Goal: Information Seeking & Learning: Learn about a topic

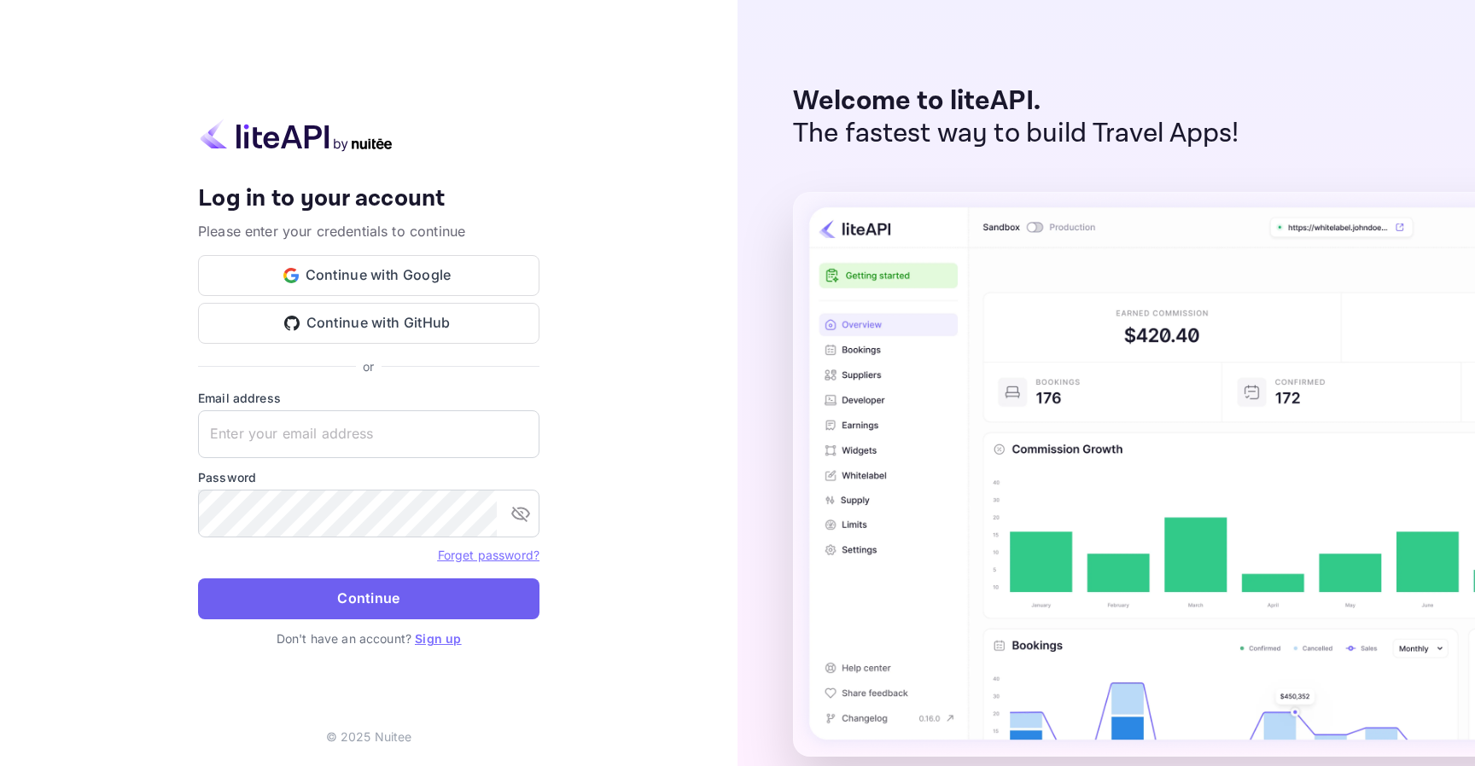
type input "[EMAIL_ADDRESS][DOMAIN_NAME]"
click at [389, 598] on button "Continue" at bounding box center [368, 599] width 341 height 41
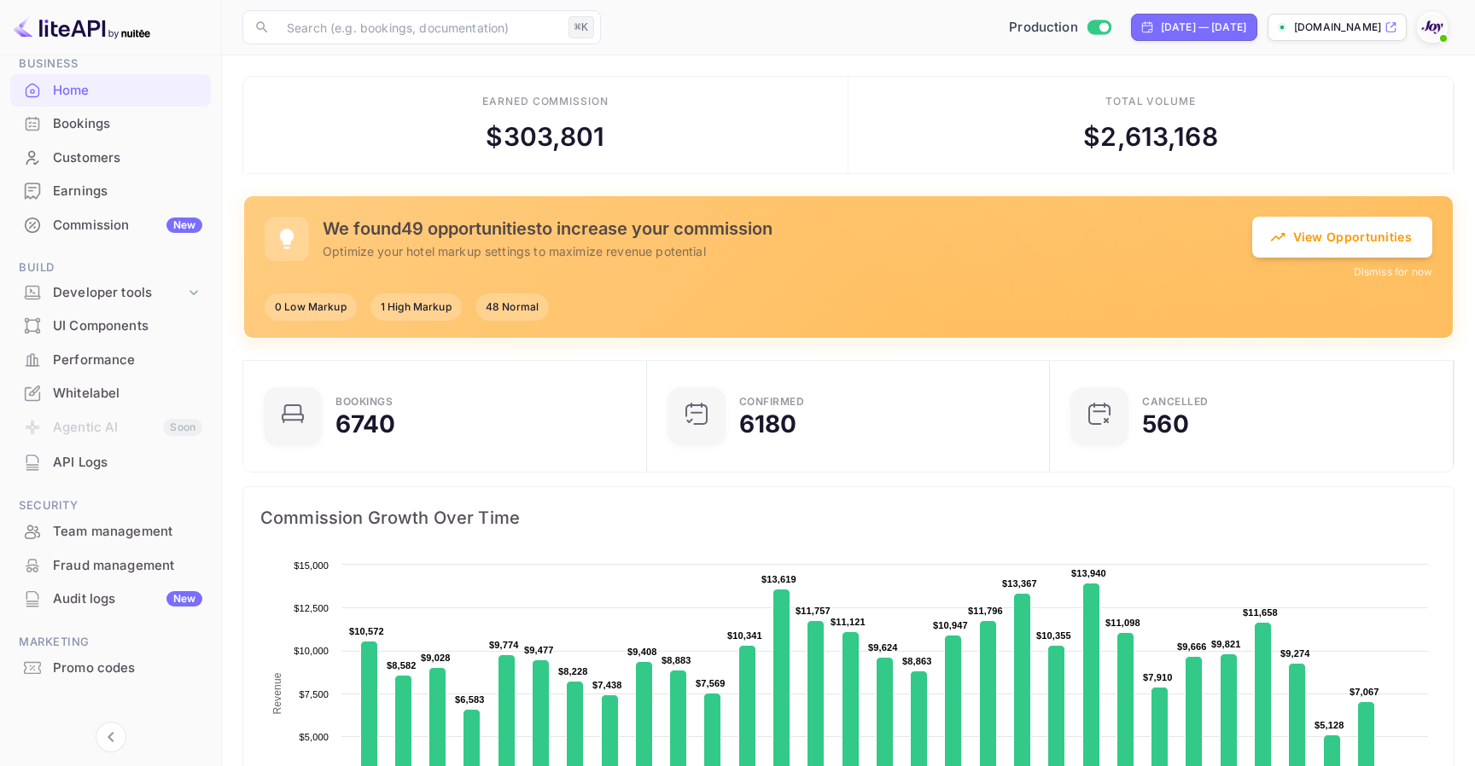
scroll to position [90, 0]
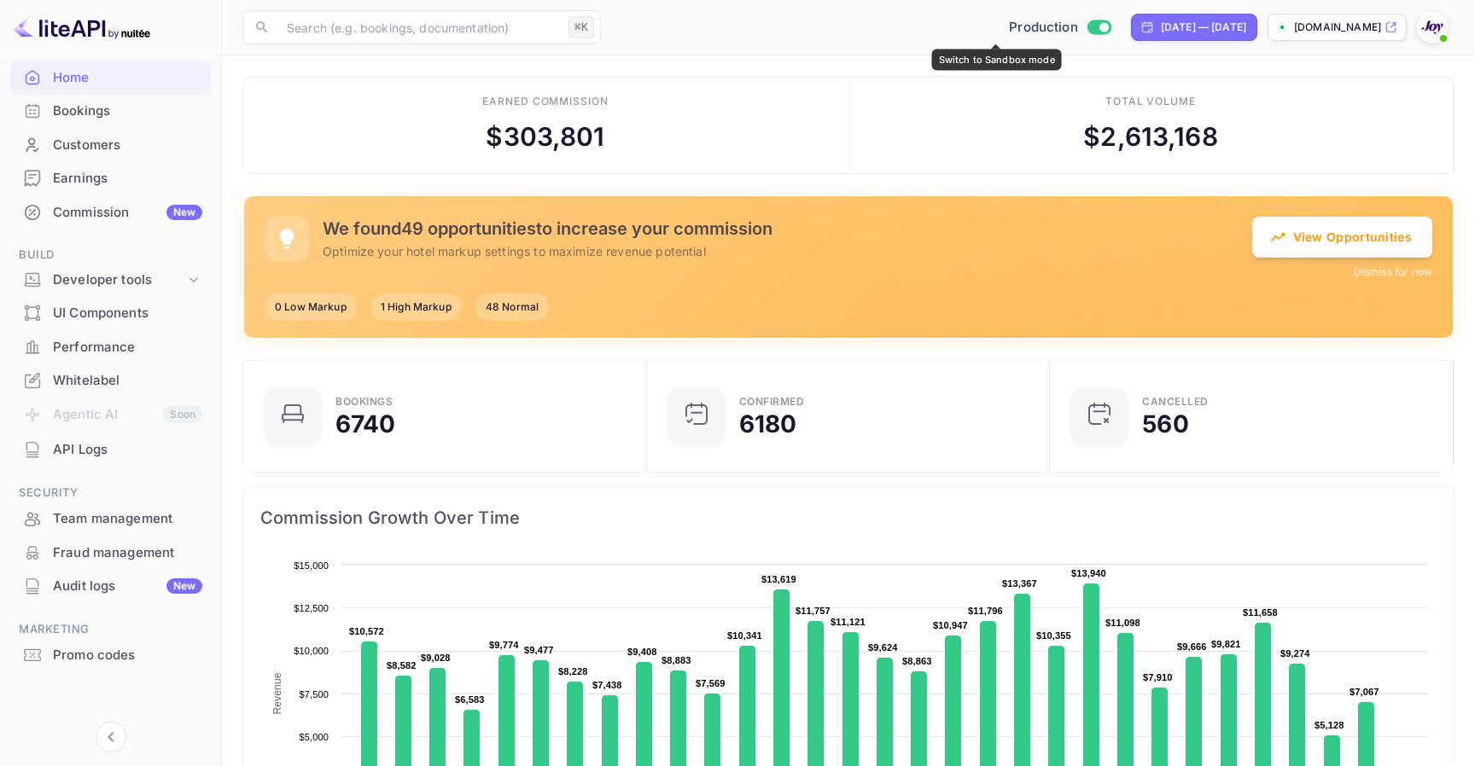
click at [1087, 31] on input "Switch to Sandbox mode" at bounding box center [1104, 26] width 34 height 11
checkbox input "false"
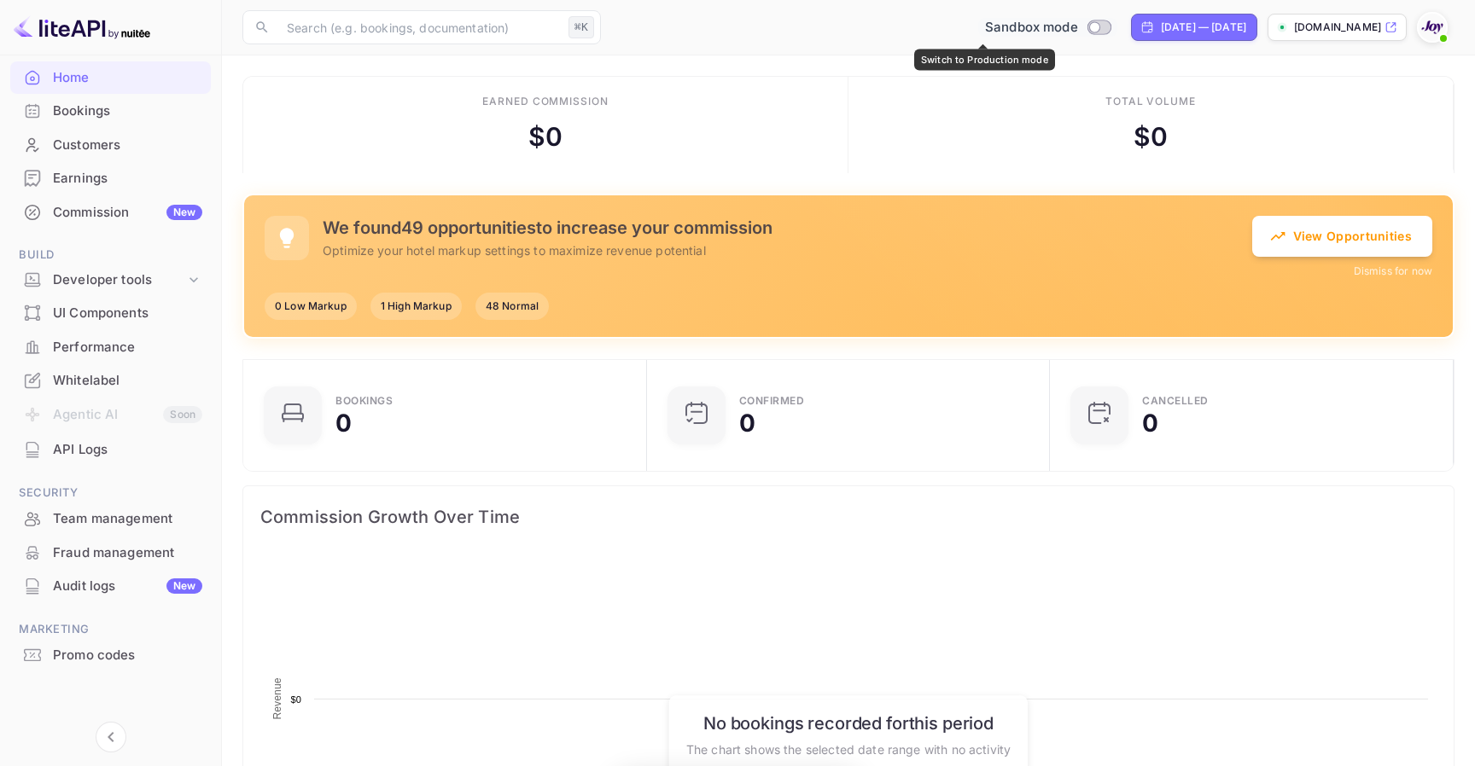
scroll to position [277, 393]
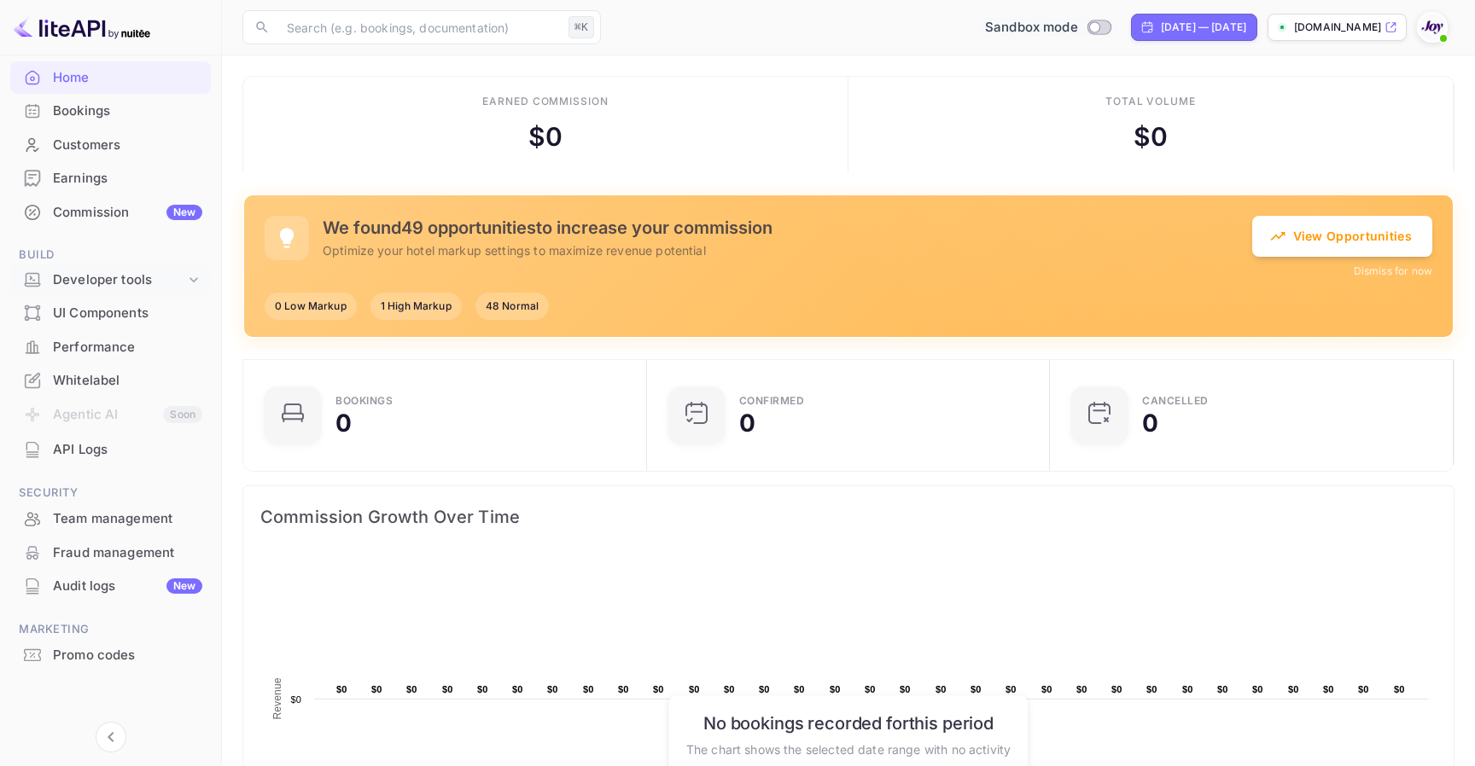
click at [194, 288] on div "Developer tools" at bounding box center [110, 280] width 201 height 30
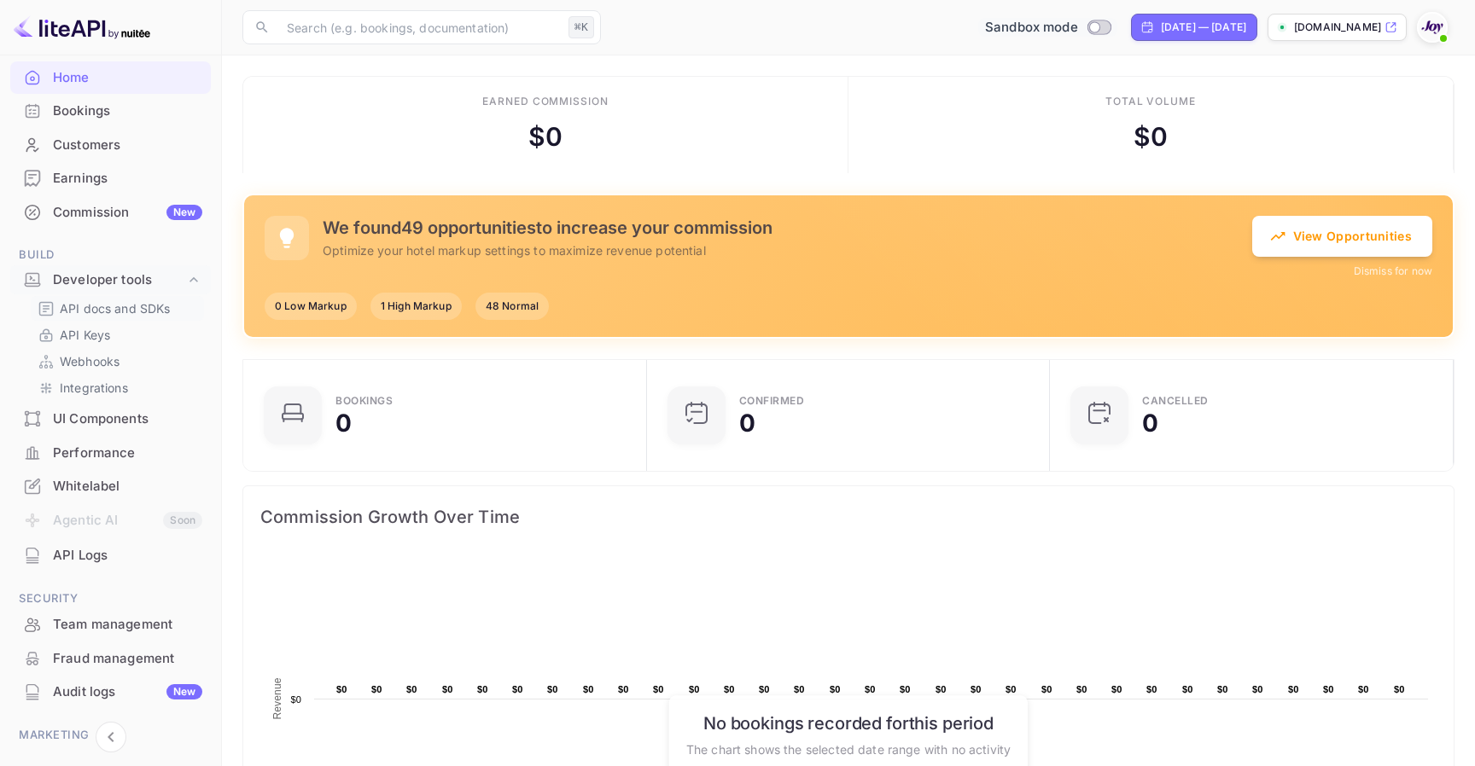
click at [160, 314] on p "API docs and SDKs" at bounding box center [115, 309] width 111 height 18
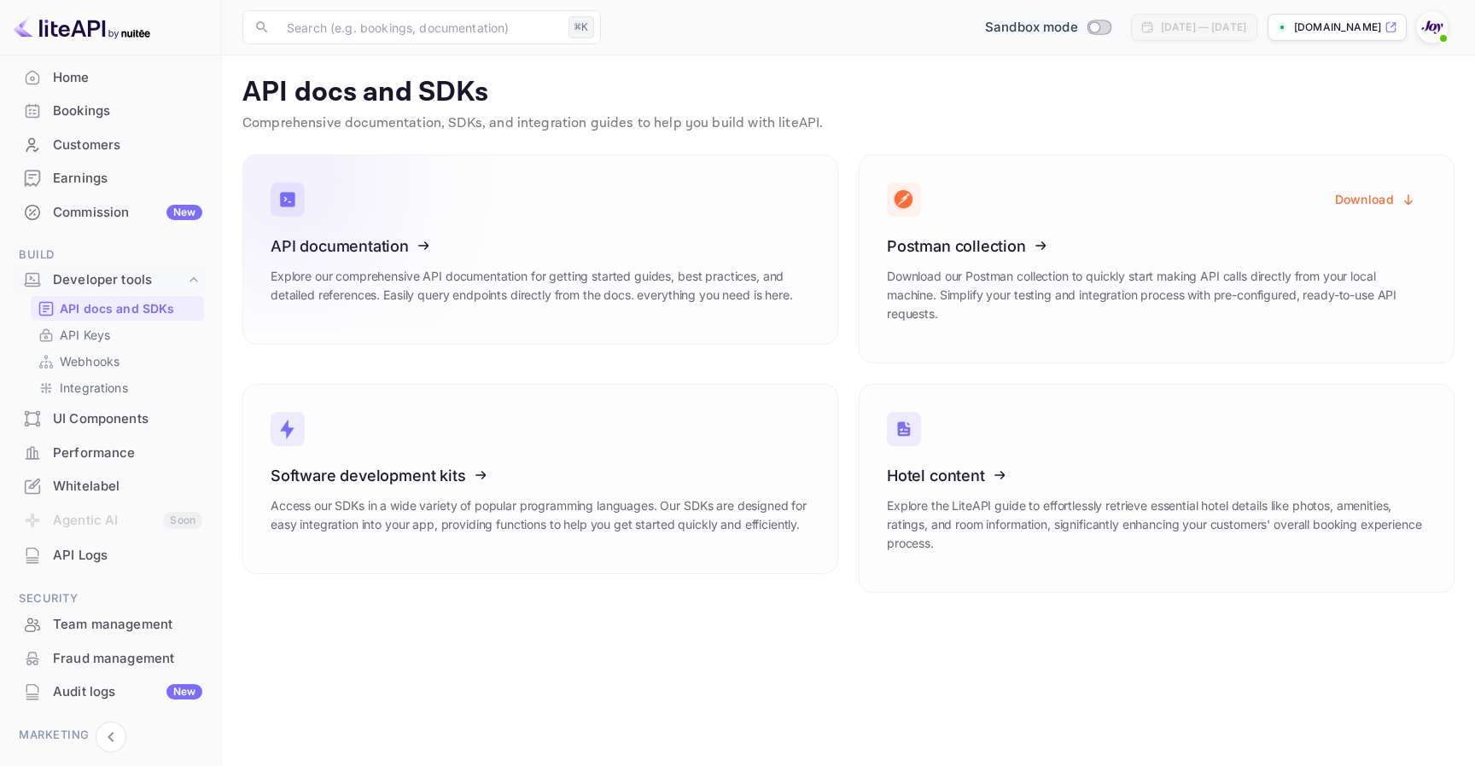
click at [543, 231] on link "API documentation Explore our comprehensive API documentation for getting start…" at bounding box center [540, 249] width 596 height 190
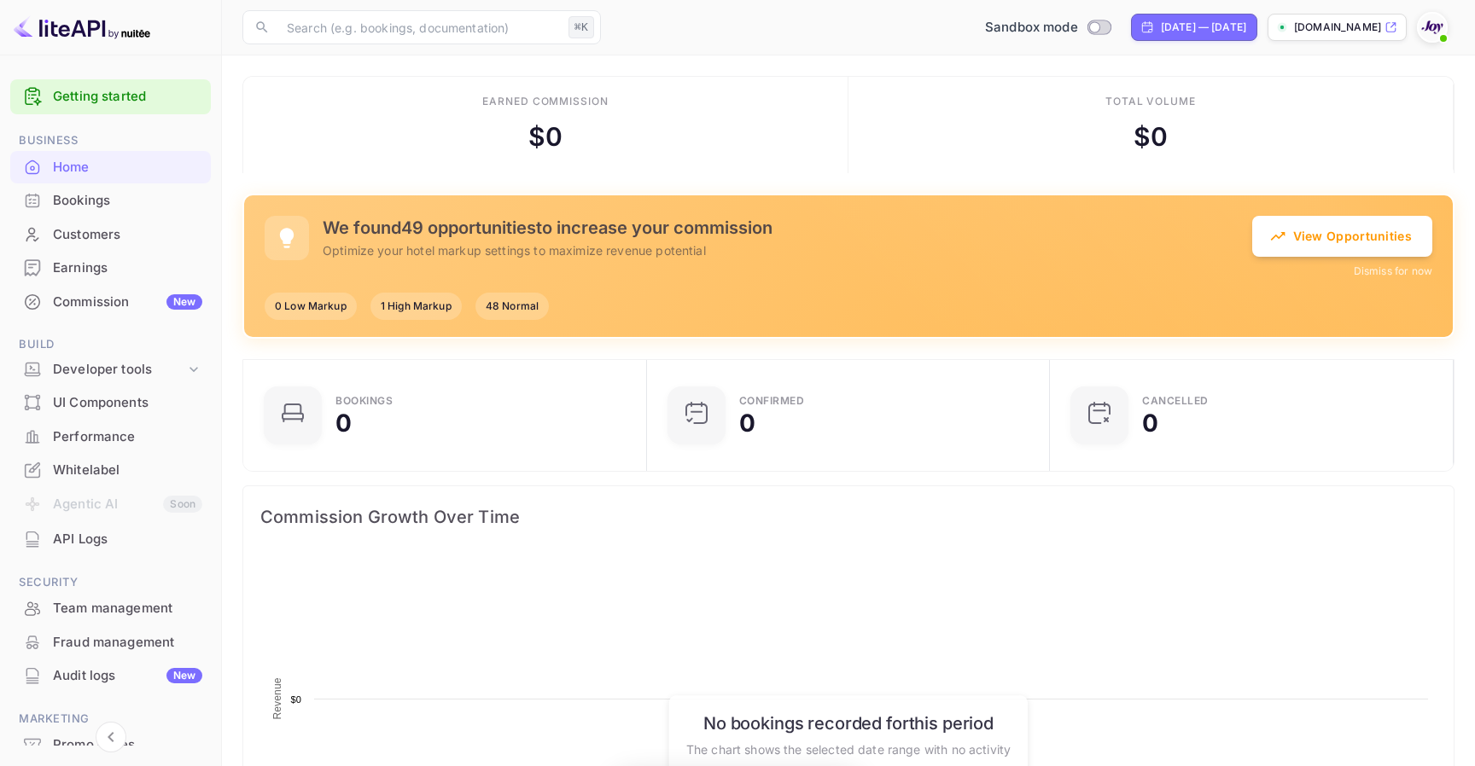
scroll to position [277, 393]
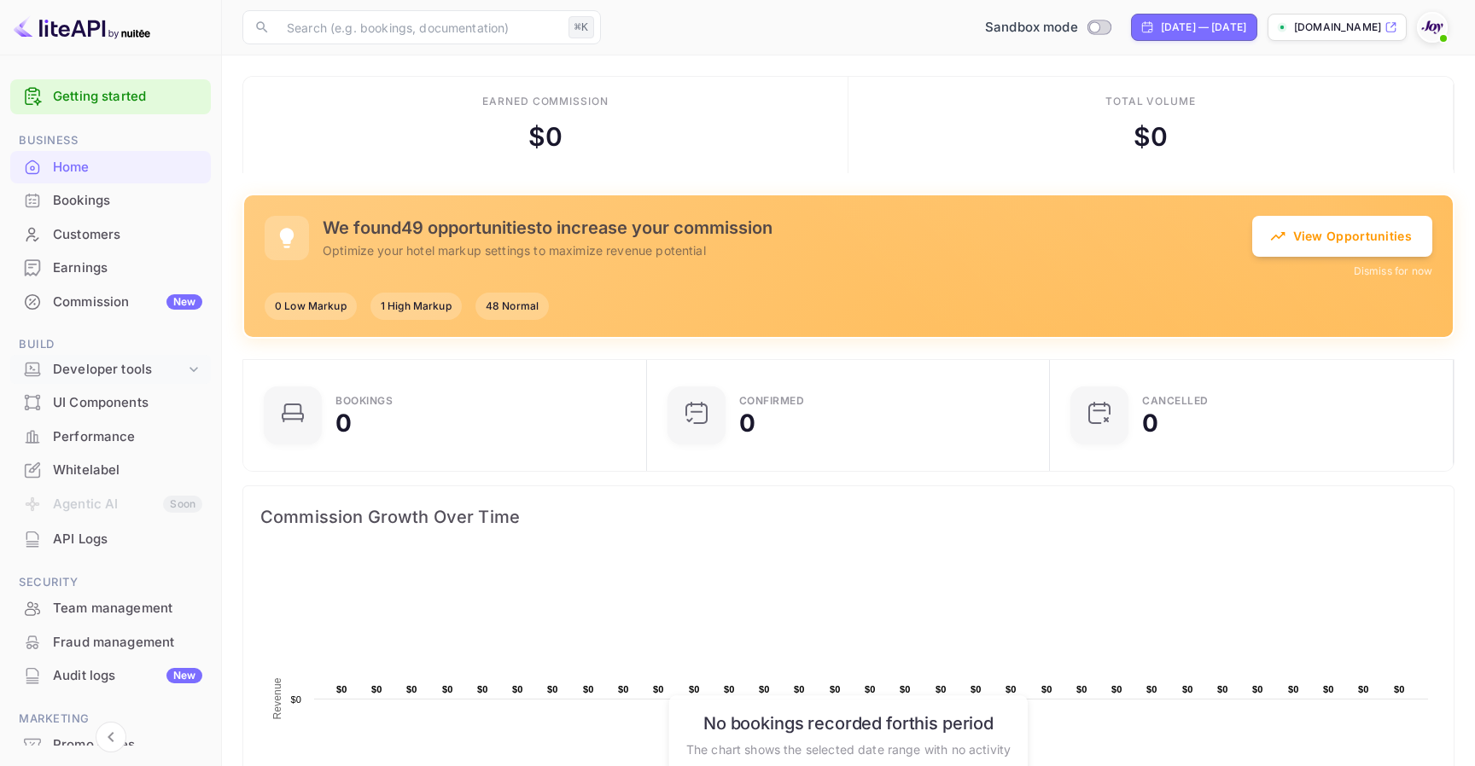
click at [88, 370] on div "Developer tools" at bounding box center [119, 370] width 132 height 20
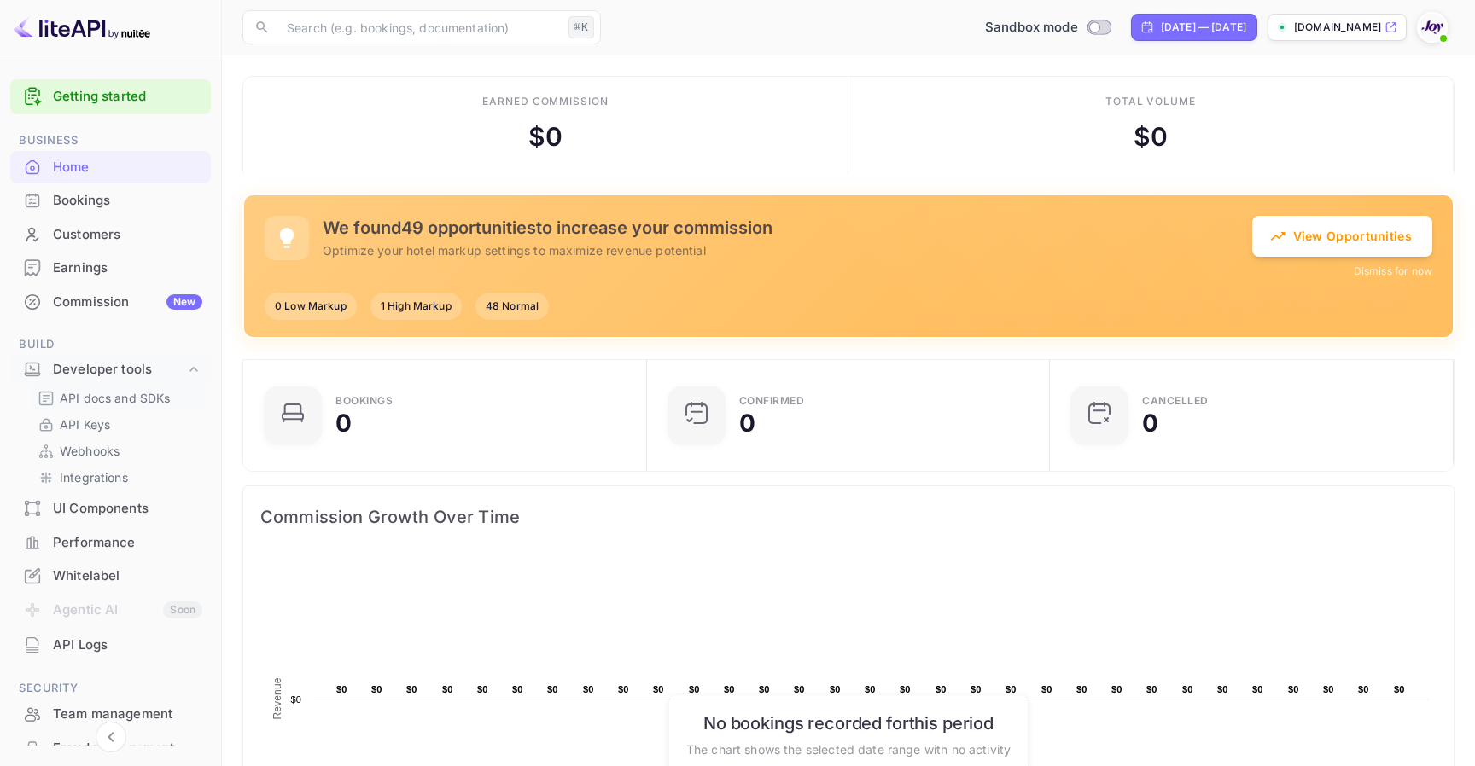
click at [93, 402] on p "API docs and SDKs" at bounding box center [115, 398] width 111 height 18
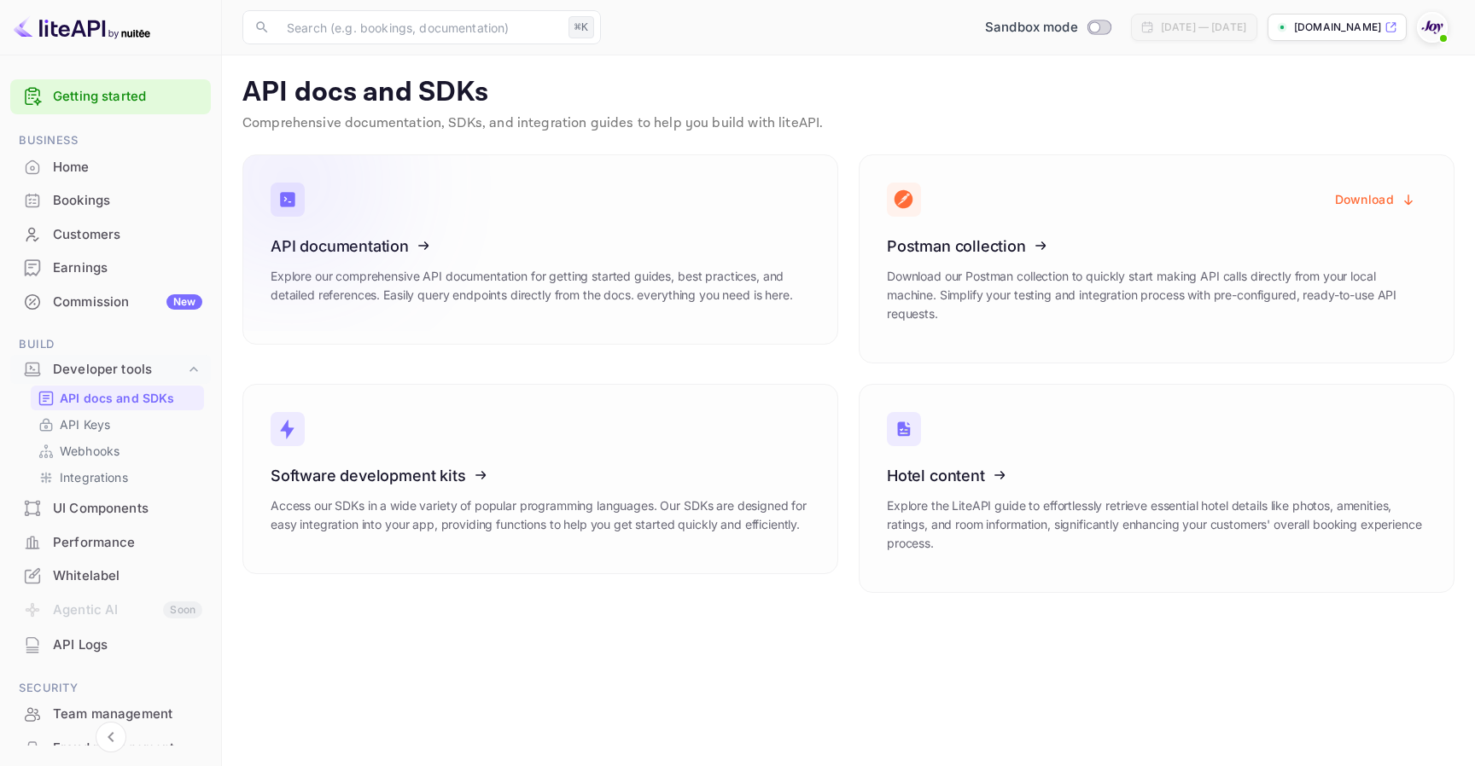
click at [388, 301] on icon at bounding box center [375, 243] width 265 height 176
